Goal: Information Seeking & Learning: Check status

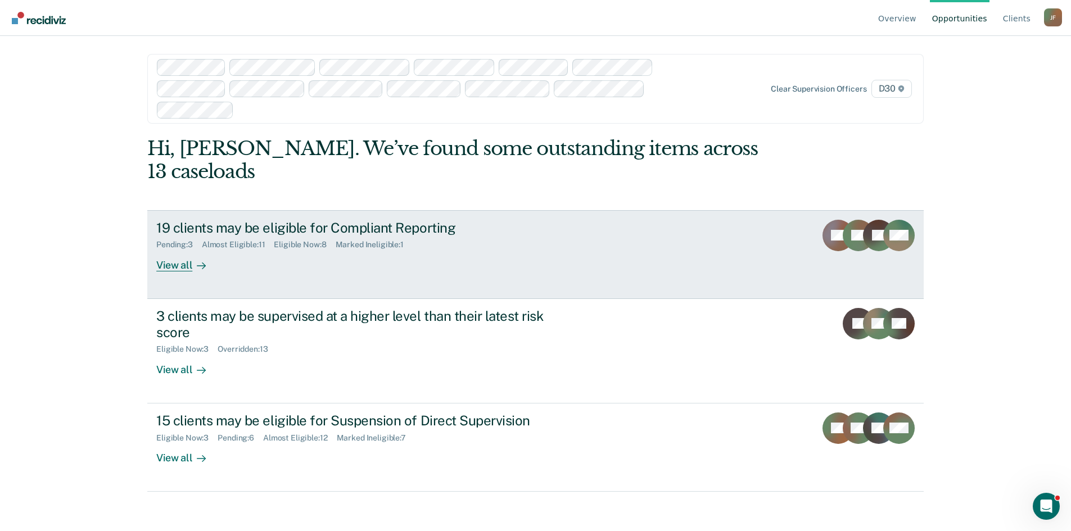
click at [168, 250] on div "View all" at bounding box center [187, 261] width 63 height 22
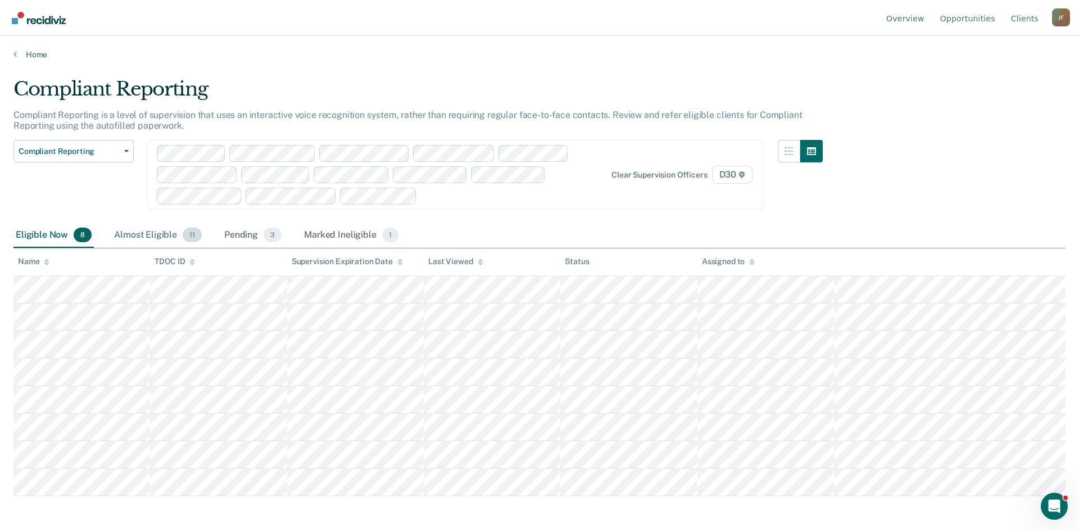
click at [146, 233] on div "Almost Eligible 11" at bounding box center [158, 235] width 92 height 25
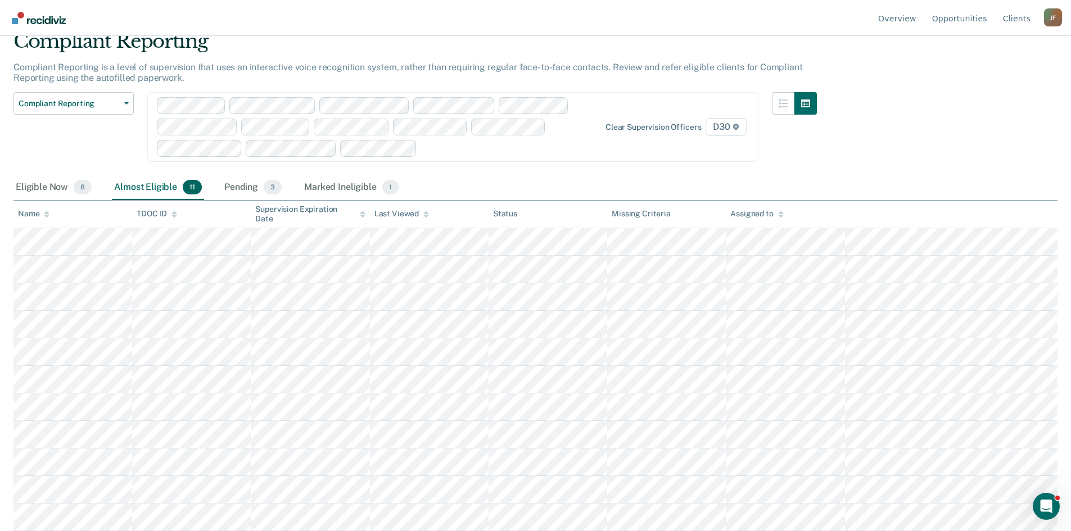
scroll to position [77, 0]
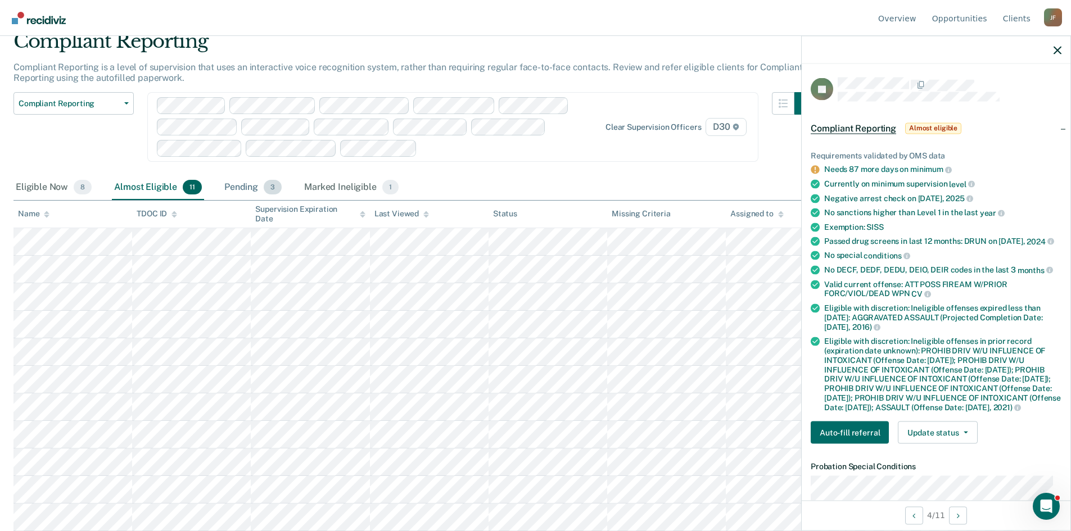
click at [230, 175] on div "Pending 3" at bounding box center [253, 187] width 62 height 25
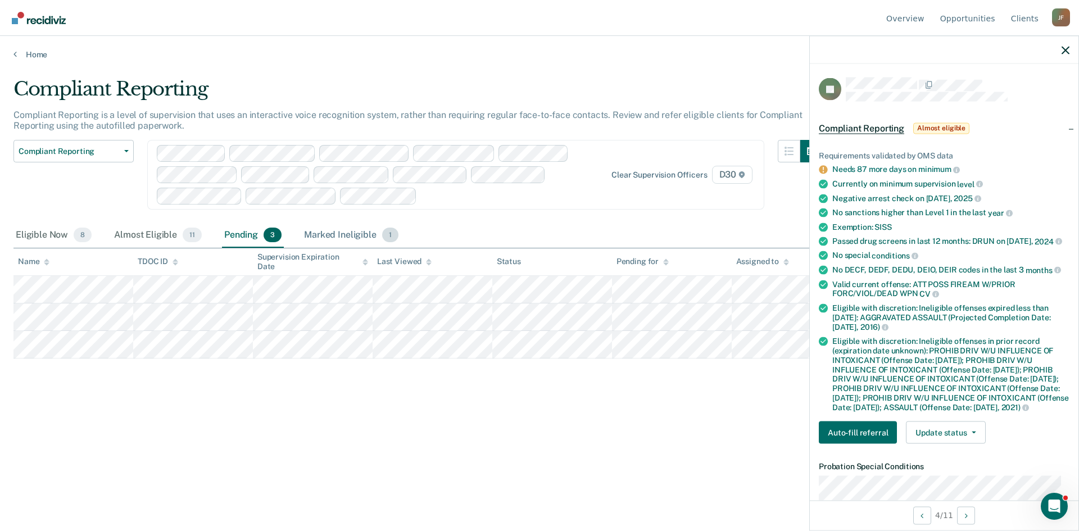
click at [338, 233] on div "Marked Ineligible 1" at bounding box center [351, 235] width 99 height 25
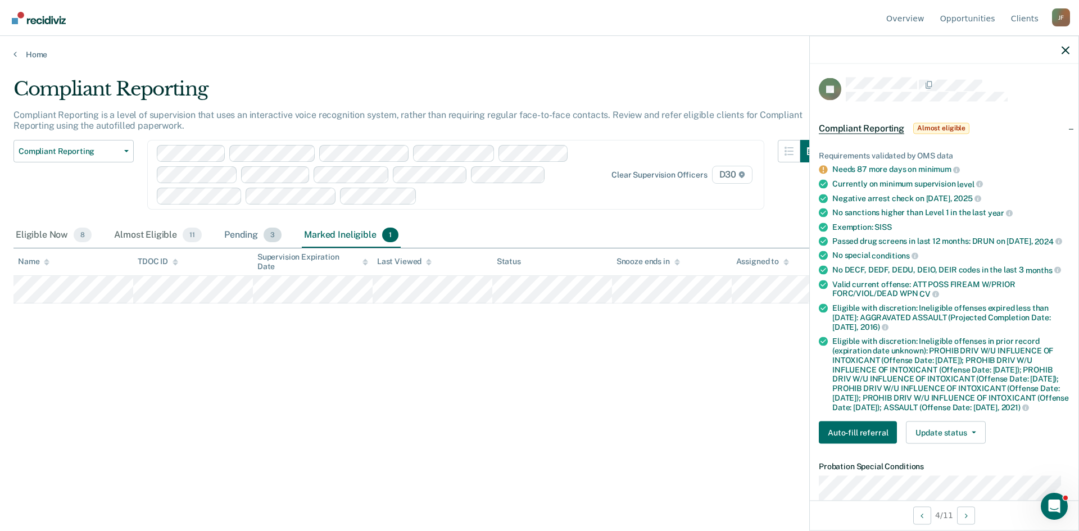
click at [241, 238] on div "Pending 3" at bounding box center [253, 235] width 62 height 25
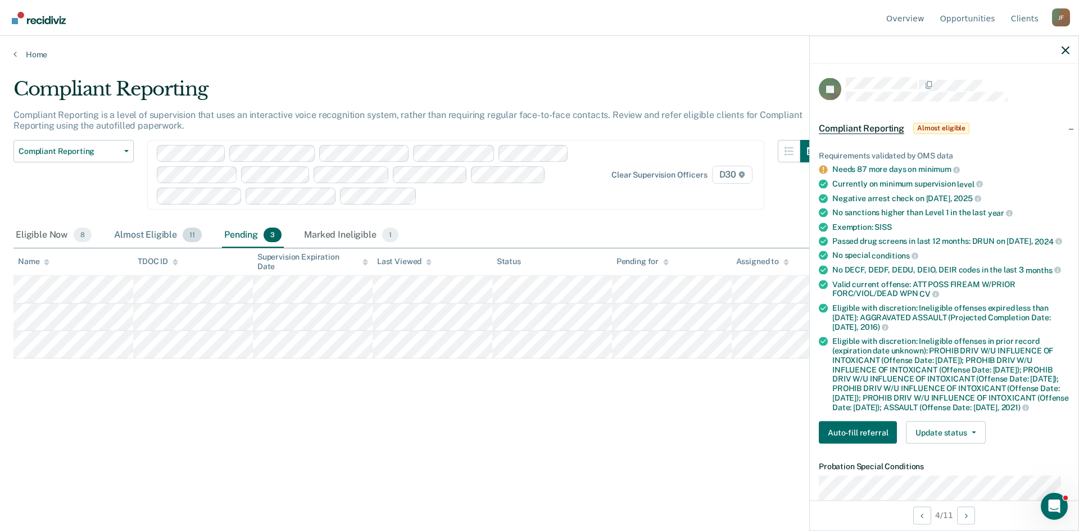
click at [144, 232] on div "Almost Eligible 11" at bounding box center [158, 235] width 92 height 25
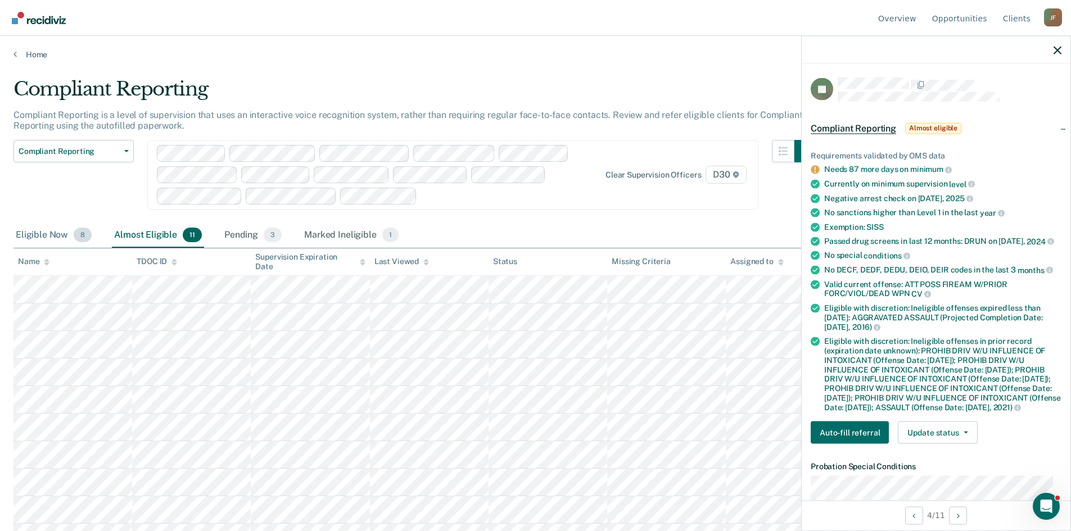
click at [39, 236] on div "Eligible Now 8" at bounding box center [53, 235] width 80 height 25
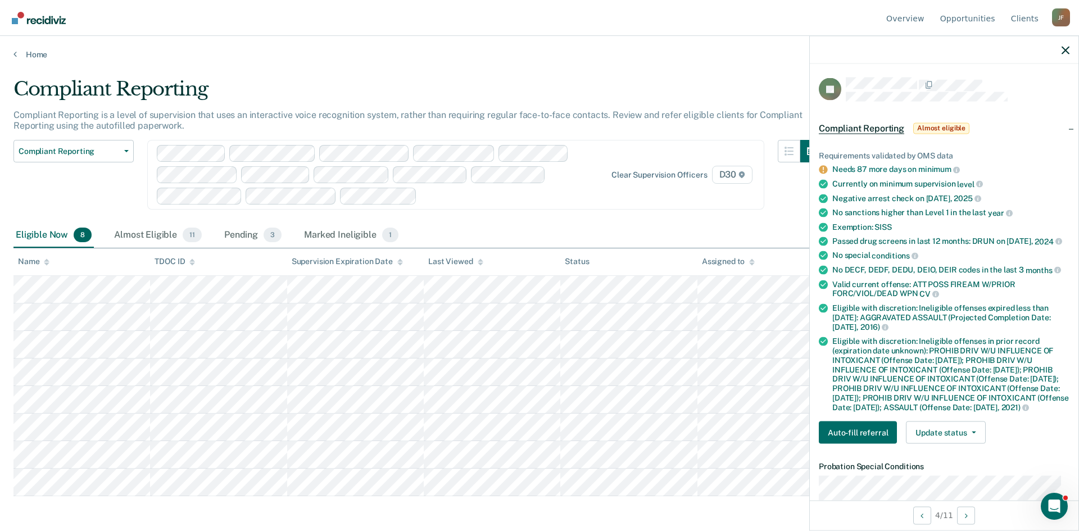
click at [1061, 49] on div at bounding box center [944, 50] width 269 height 28
click at [1067, 53] on icon "button" at bounding box center [1066, 50] width 8 height 8
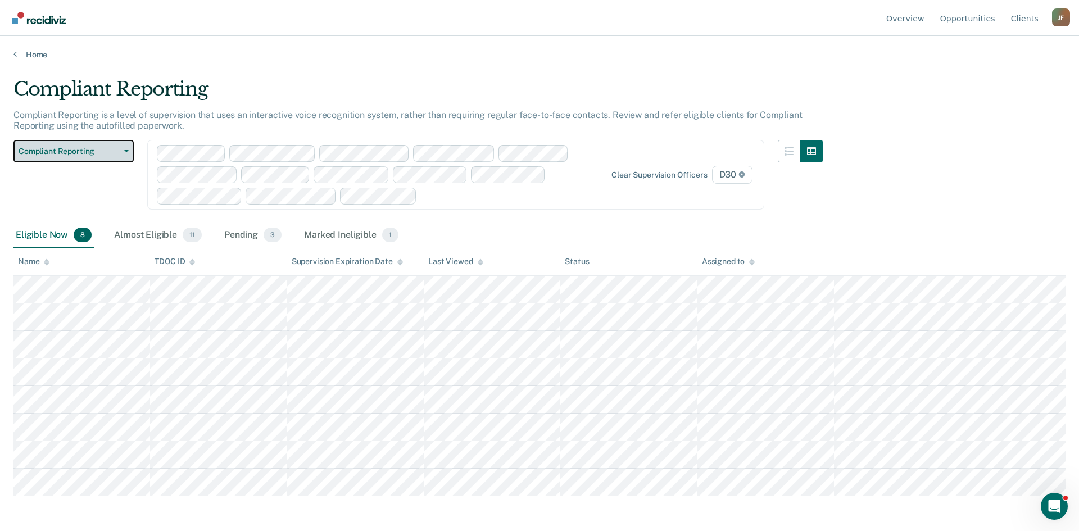
click at [121, 156] on button "Compliant Reporting" at bounding box center [73, 151] width 120 height 22
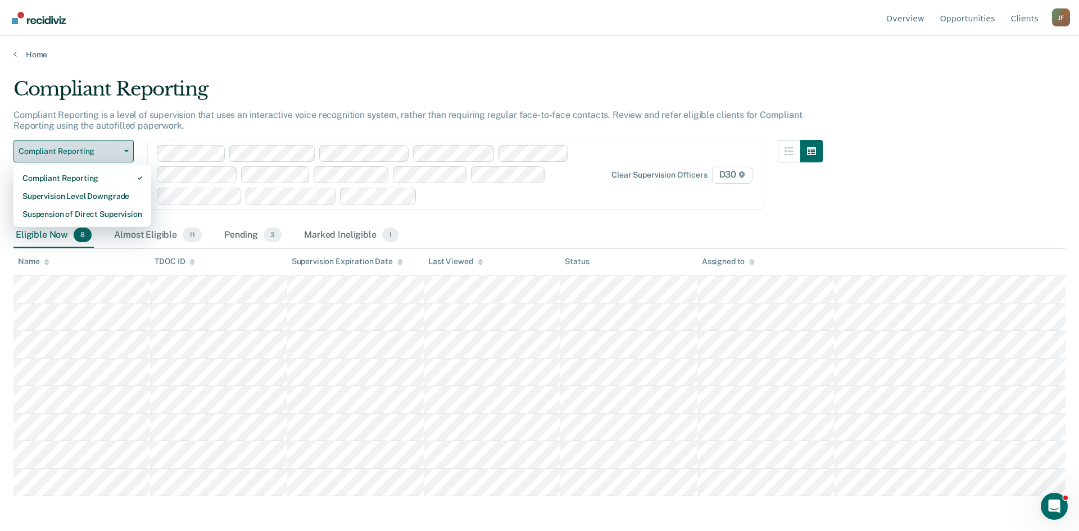
click at [121, 156] on button "Compliant Reporting" at bounding box center [73, 151] width 120 height 22
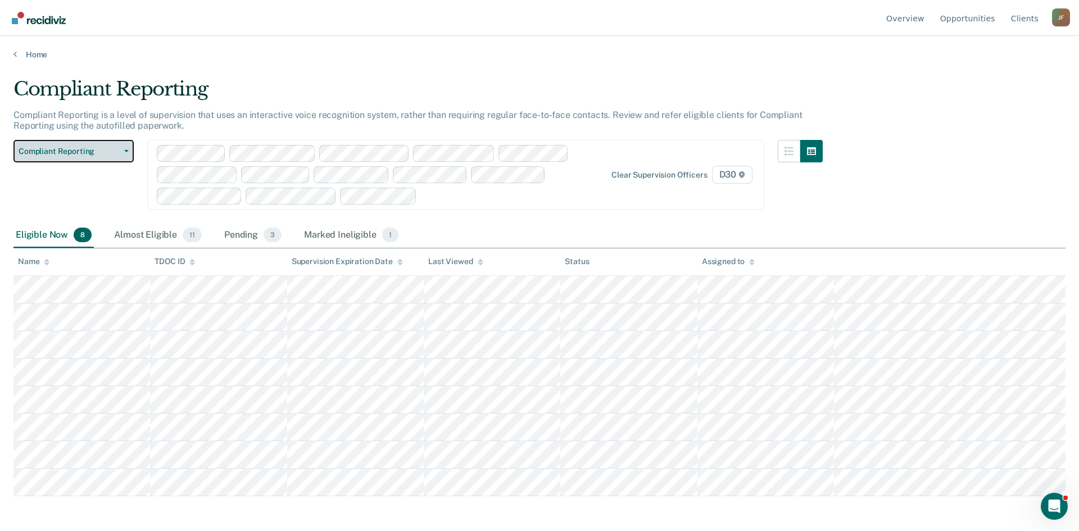
click at [128, 155] on button "Compliant Reporting" at bounding box center [73, 151] width 120 height 22
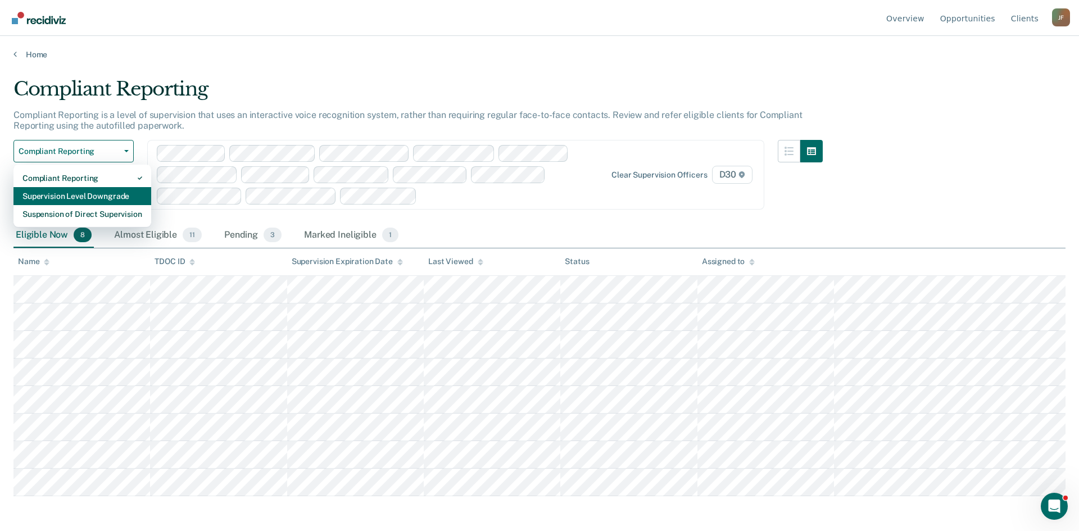
click at [121, 198] on div "Supervision Level Downgrade" at bounding box center [82, 196] width 120 height 18
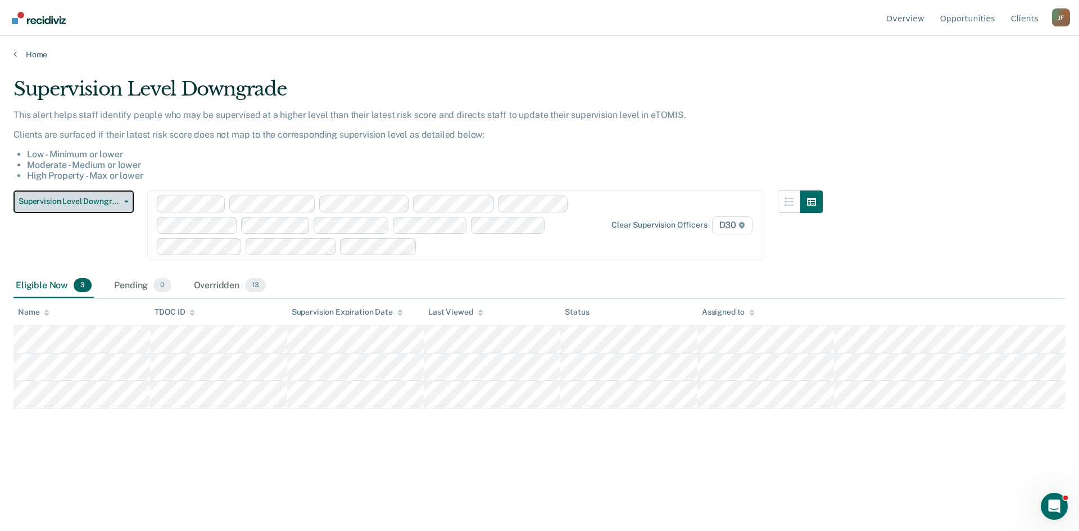
click at [117, 206] on span "Supervision Level Downgrade" at bounding box center [69, 202] width 101 height 10
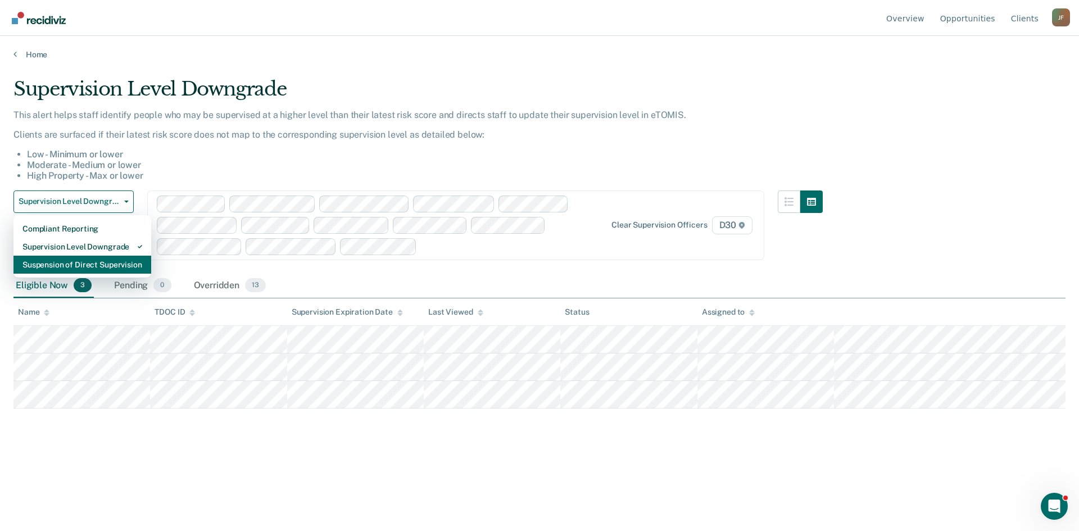
click at [106, 269] on div "Suspension of Direct Supervision" at bounding box center [82, 265] width 120 height 18
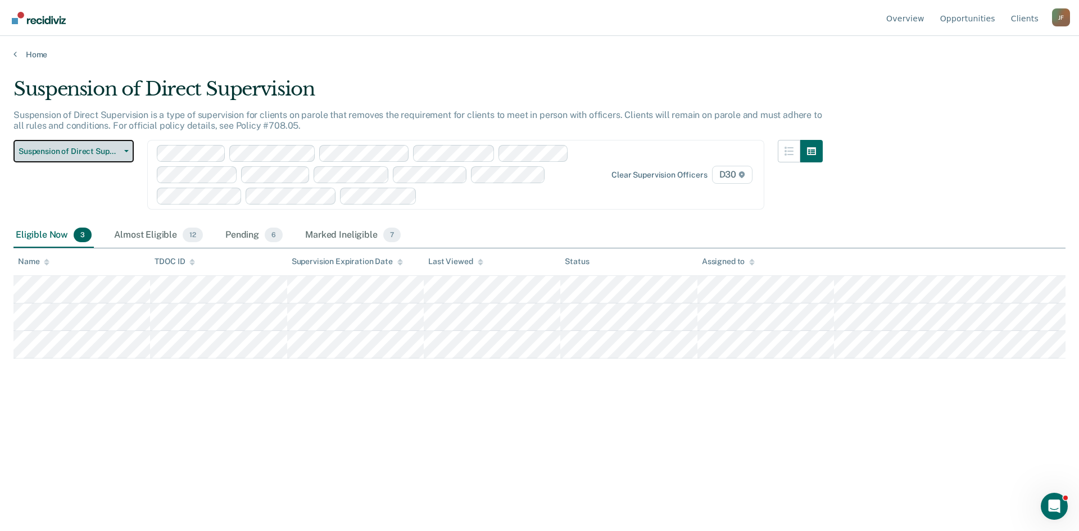
click at [126, 145] on button "Suspension of Direct Supervision" at bounding box center [73, 151] width 120 height 22
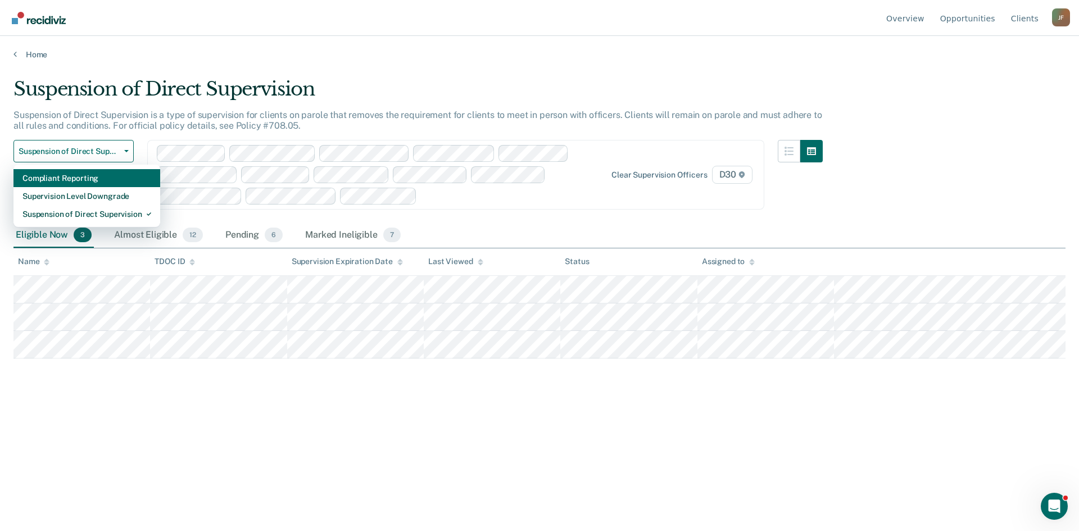
click at [95, 173] on div "Compliant Reporting" at bounding box center [86, 178] width 129 height 18
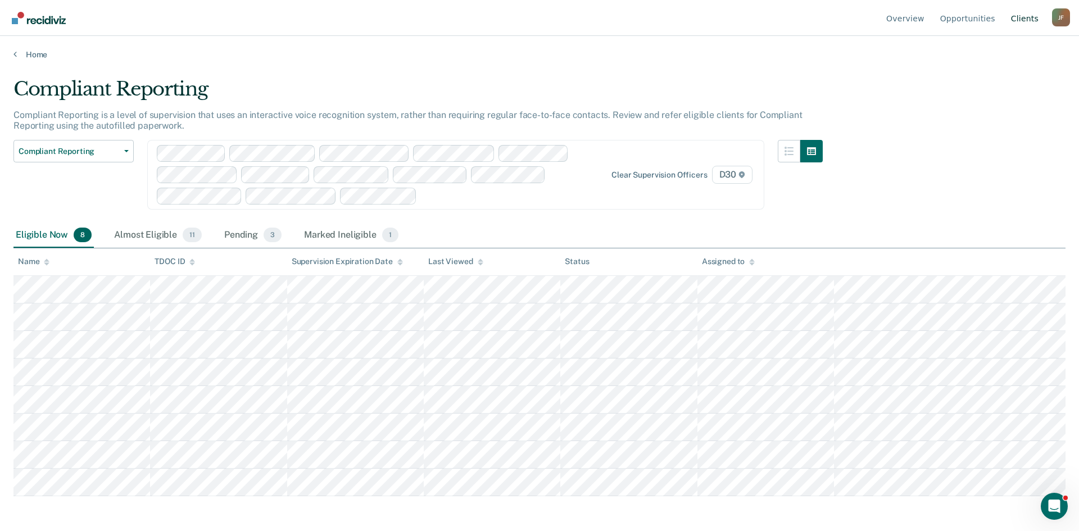
click at [1023, 19] on link "Client s" at bounding box center [1025, 18] width 32 height 36
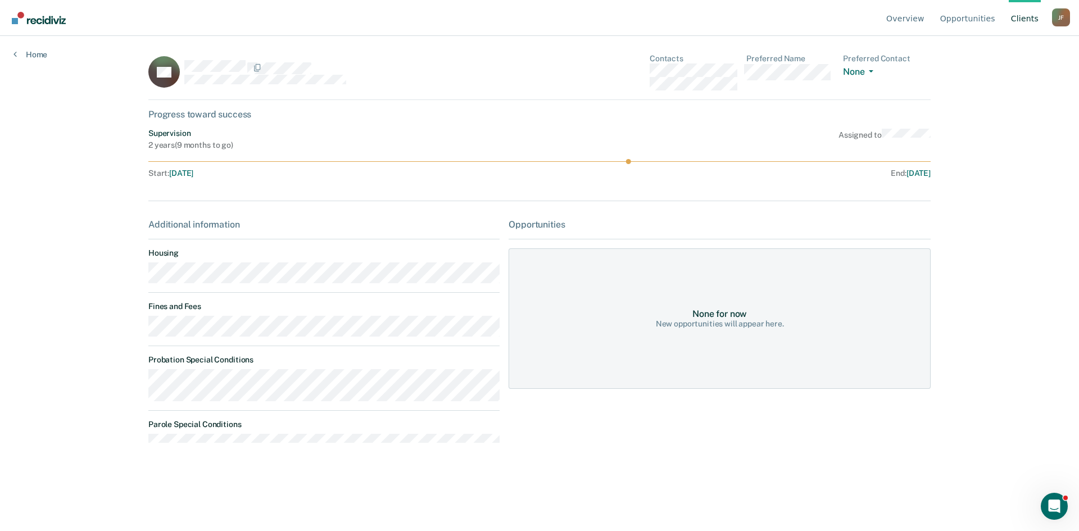
click at [527, 222] on div "Opportunities" at bounding box center [720, 224] width 422 height 11
click at [163, 78] on rect at bounding box center [163, 71] width 31 height 31
click at [542, 230] on div "Opportunities None for now New opportunities will appear here." at bounding box center [720, 335] width 422 height 233
click at [216, 230] on div "Additional information Housing Fines and Fees Probation Special Conditions Paro…" at bounding box center [323, 335] width 351 height 233
click at [541, 222] on div "Opportunities" at bounding box center [720, 224] width 422 height 11
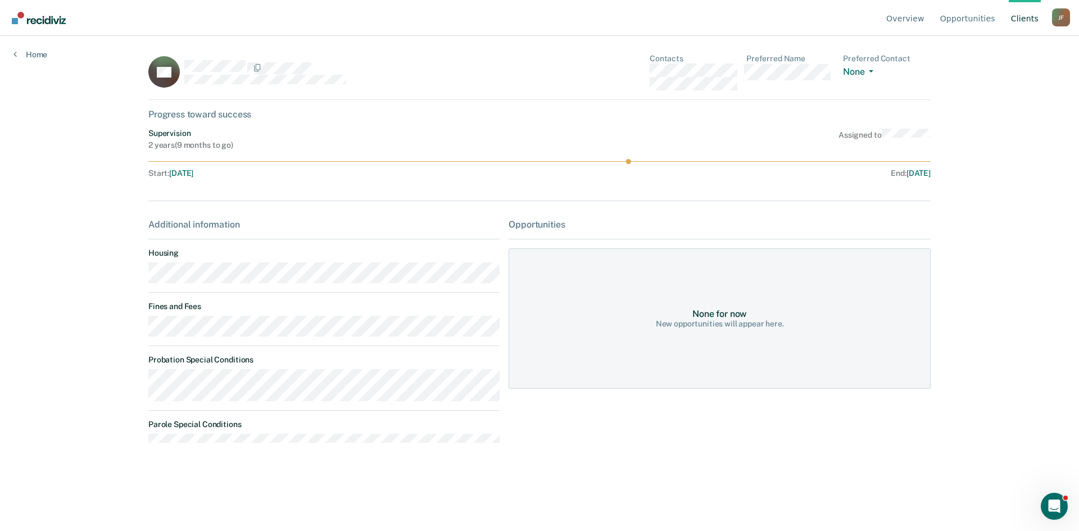
click at [675, 295] on div "None for now New opportunities will appear here." at bounding box center [720, 318] width 422 height 140
click at [650, 314] on div "None for now New opportunities will appear here." at bounding box center [720, 318] width 422 height 140
click at [725, 318] on div "None for now" at bounding box center [719, 314] width 55 height 11
click at [574, 319] on div "None for now New opportunities will appear here." at bounding box center [720, 318] width 422 height 140
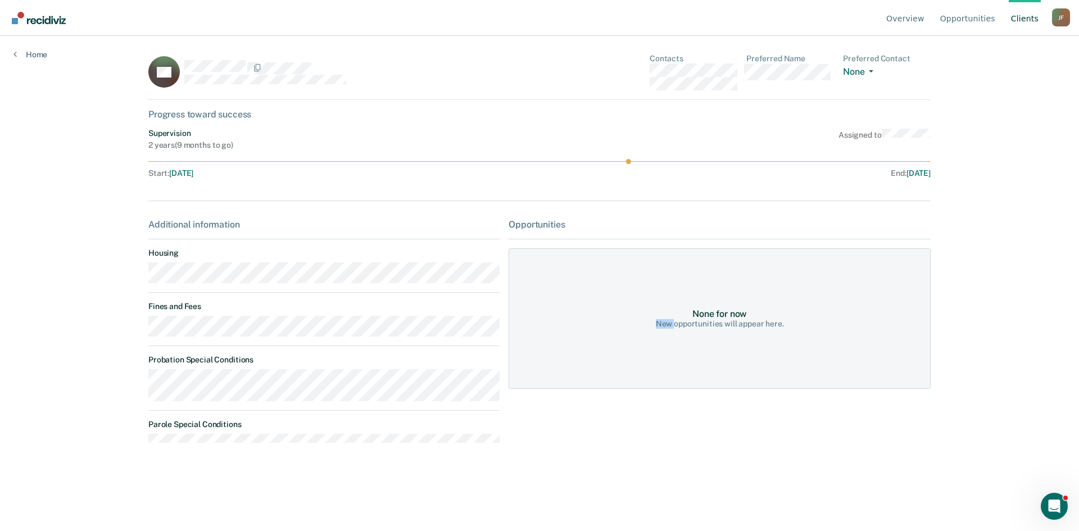
click at [574, 319] on div "None for now New opportunities will appear here." at bounding box center [720, 318] width 422 height 140
click at [34, 53] on link "Home" at bounding box center [30, 54] width 34 height 10
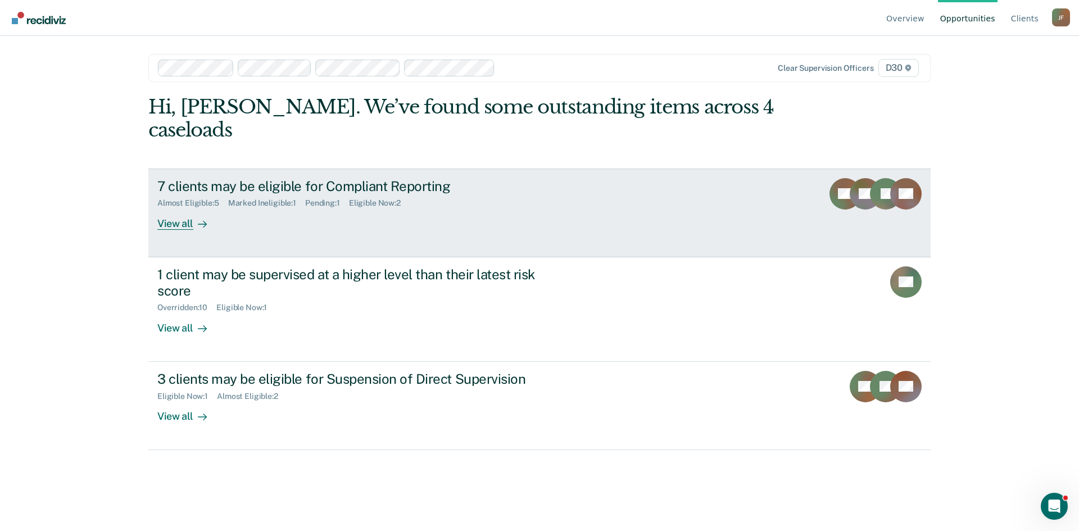
click at [228, 178] on div "7 clients may be eligible for Compliant Reporting" at bounding box center [354, 186] width 394 height 16
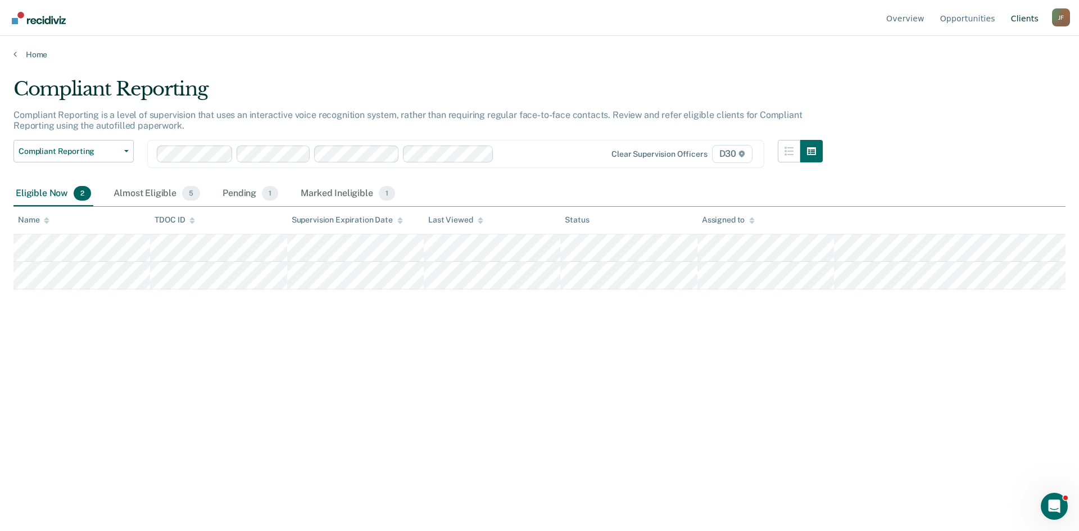
click at [1034, 17] on link "Client s" at bounding box center [1025, 18] width 32 height 36
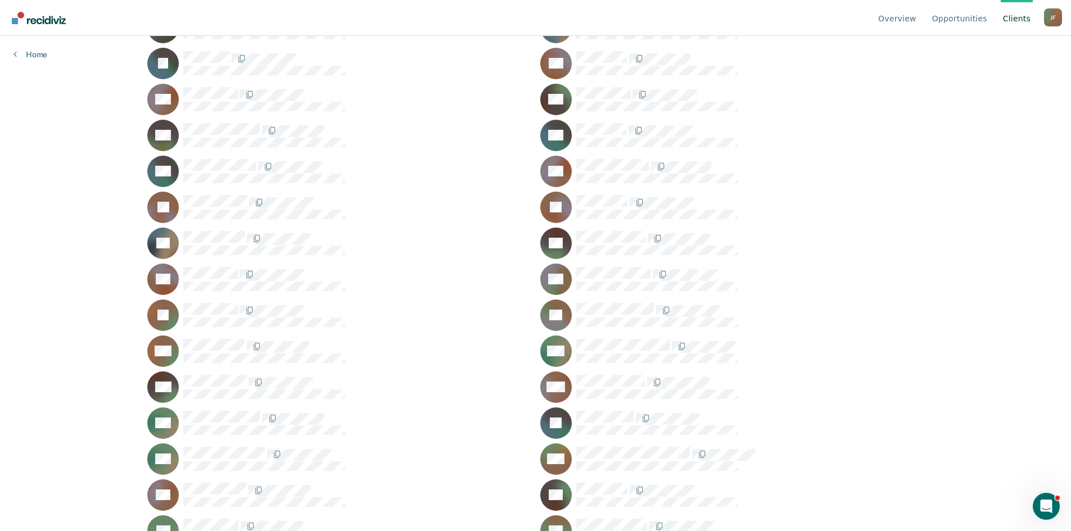
scroll to position [393, 0]
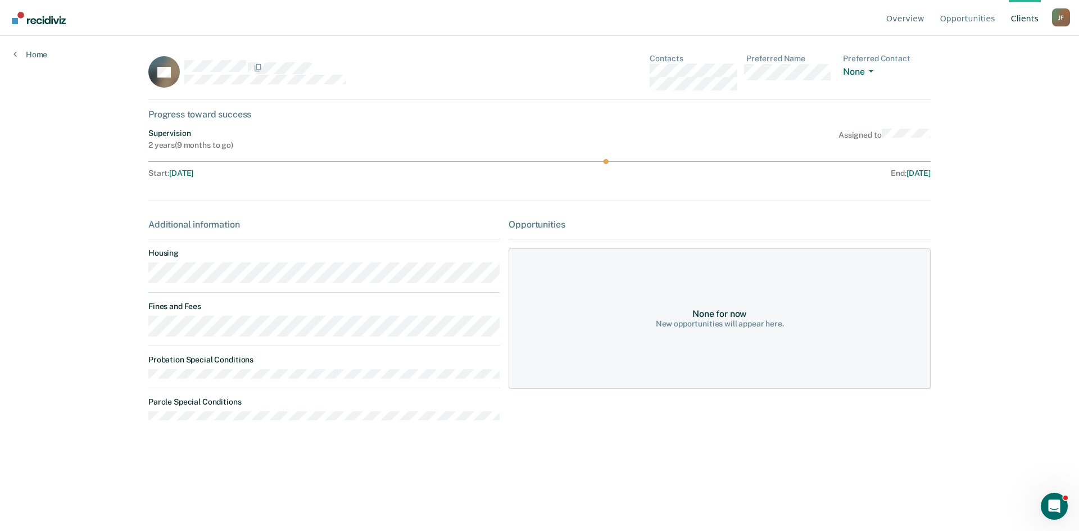
click at [623, 298] on div "None for now New opportunities will appear here." at bounding box center [720, 318] width 422 height 140
click at [1028, 17] on link "Client s" at bounding box center [1025, 18] width 32 height 36
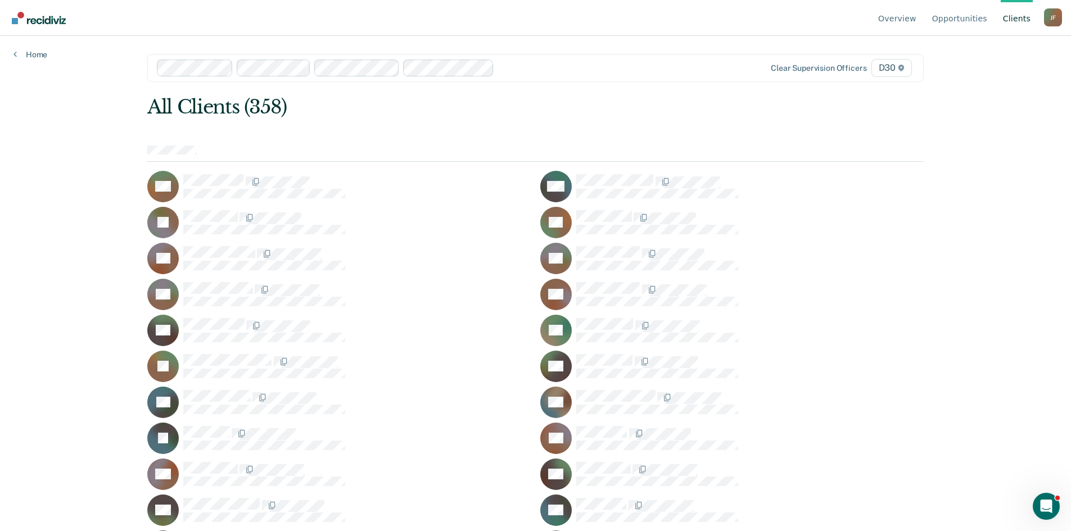
click at [1047, 20] on div "J F" at bounding box center [1053, 17] width 18 height 18
click at [994, 87] on link "Log Out" at bounding box center [1007, 89] width 72 height 10
